Goal: Register for event/course

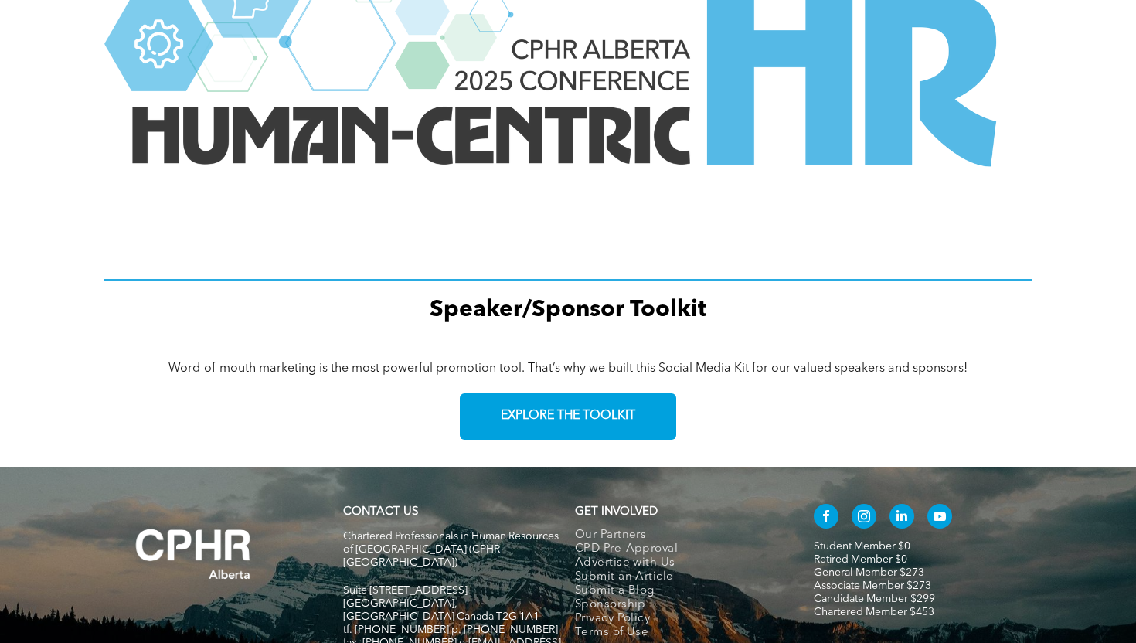
scroll to position [2261, 0]
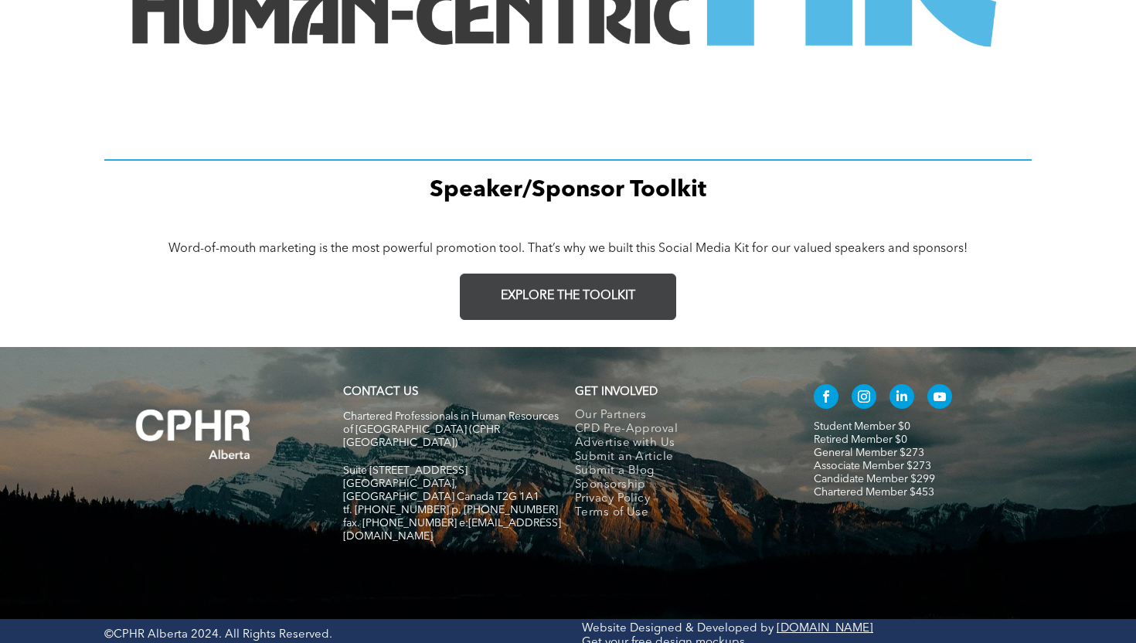
click at [580, 308] on link "EXPLORE THE TOOLKIT" at bounding box center [568, 297] width 216 height 46
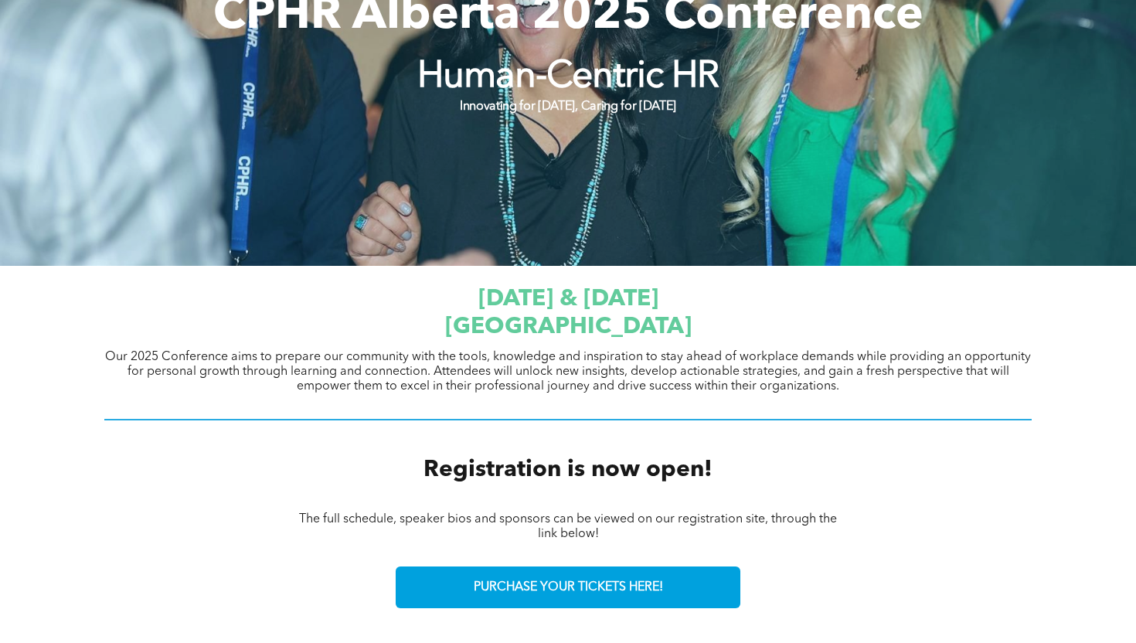
scroll to position [0, 0]
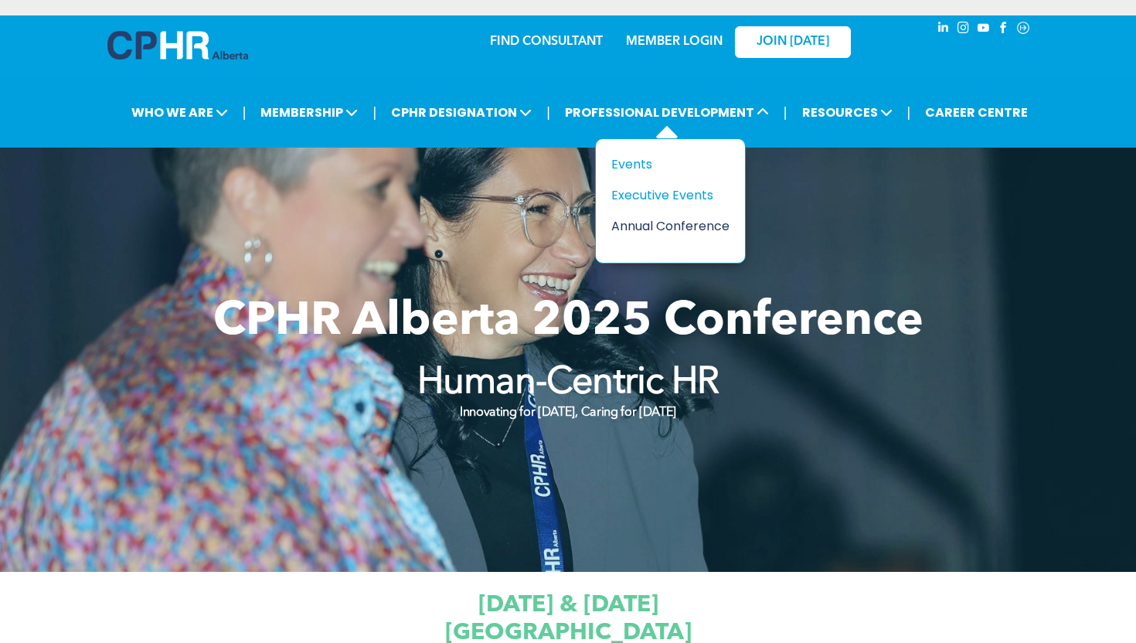
click at [662, 223] on div "Annual Conference" at bounding box center [665, 225] width 107 height 19
